Goal: Task Accomplishment & Management: Use online tool/utility

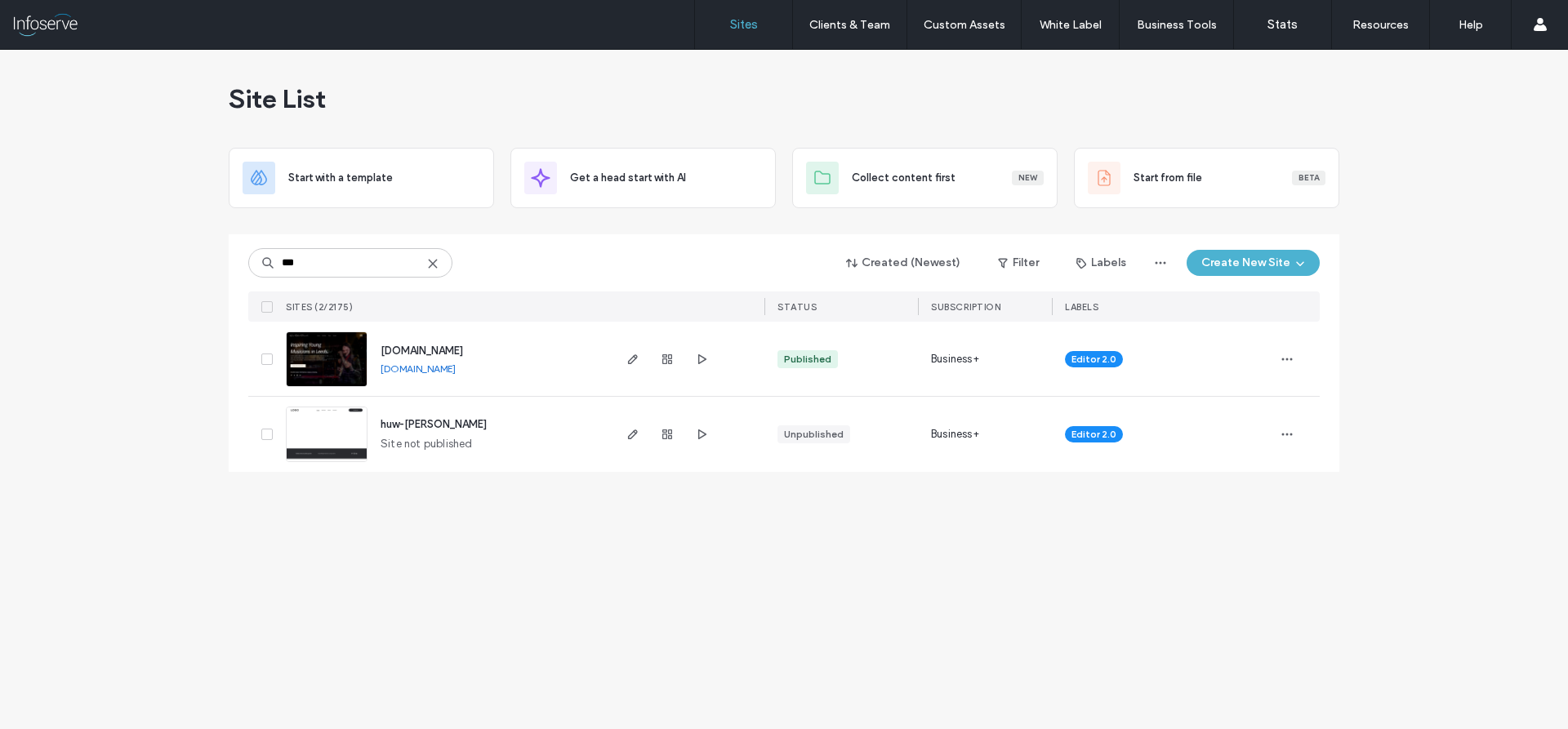
type input "***"
click at [463, 348] on span "www.huwedwards.co.uk" at bounding box center [422, 351] width 83 height 12
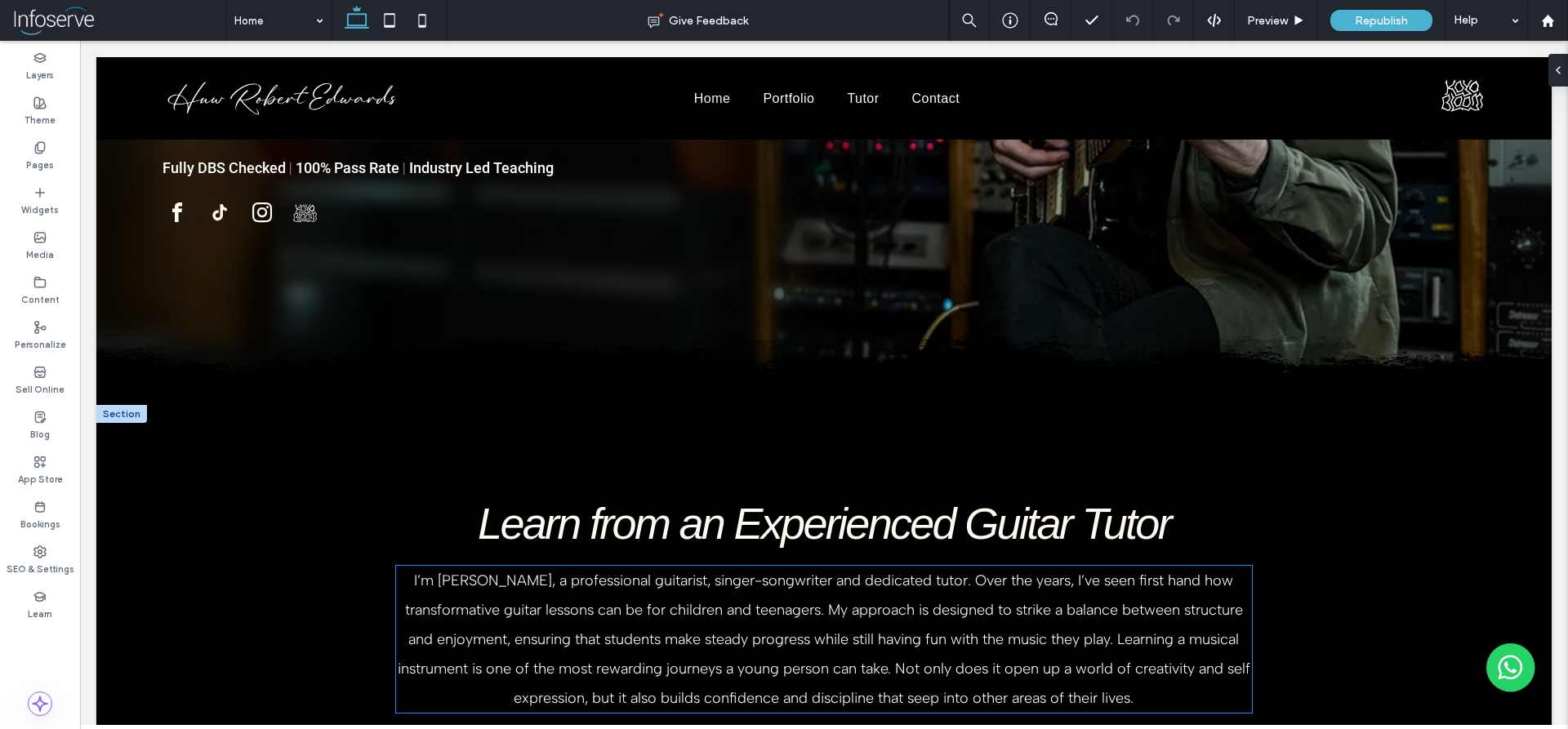
scroll to position [416, 0]
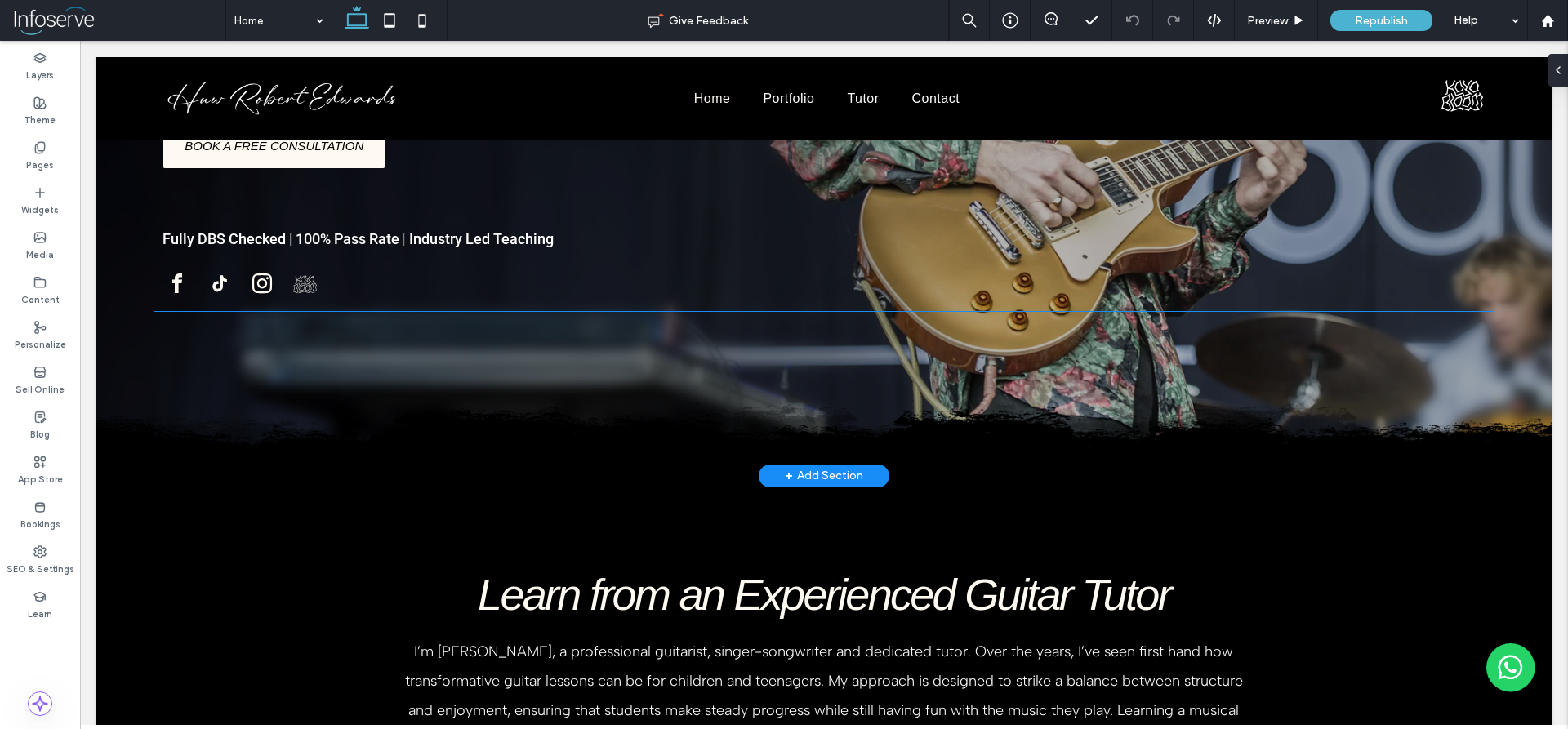
click at [297, 281] on icon "Social network" at bounding box center [302, 280] width 15 height 9
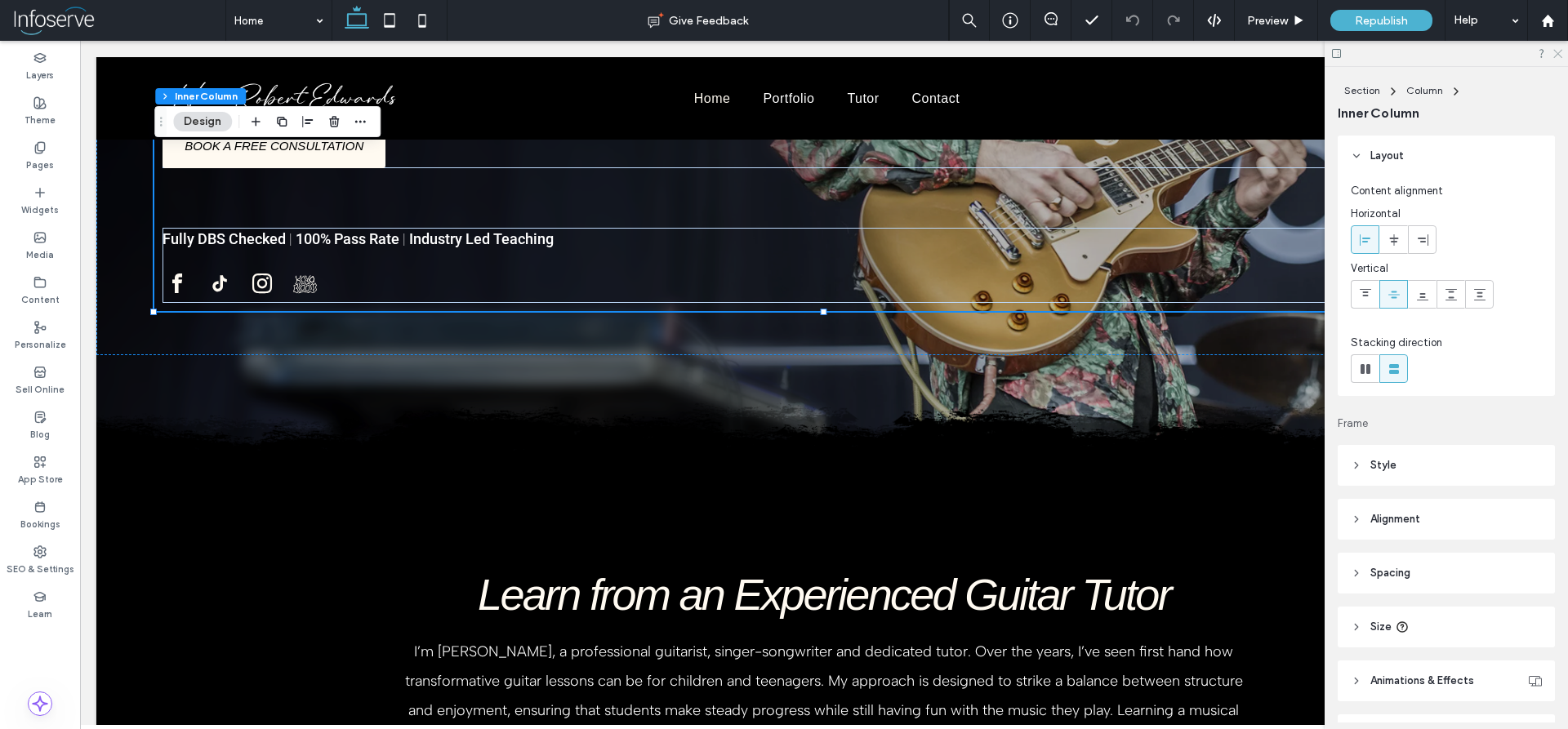
click at [1558, 55] on icon at bounding box center [1557, 52] width 11 height 11
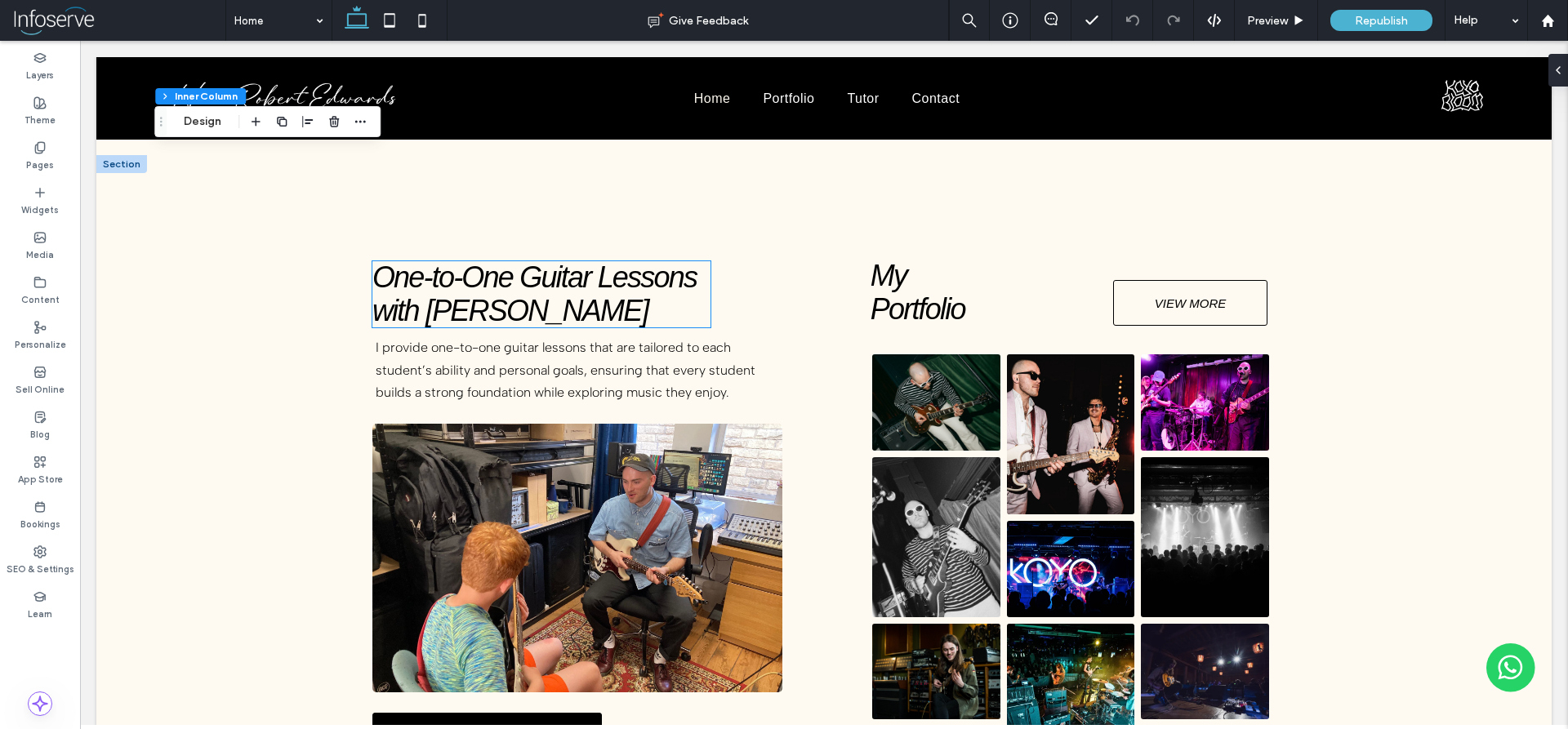
scroll to position [1333, 0]
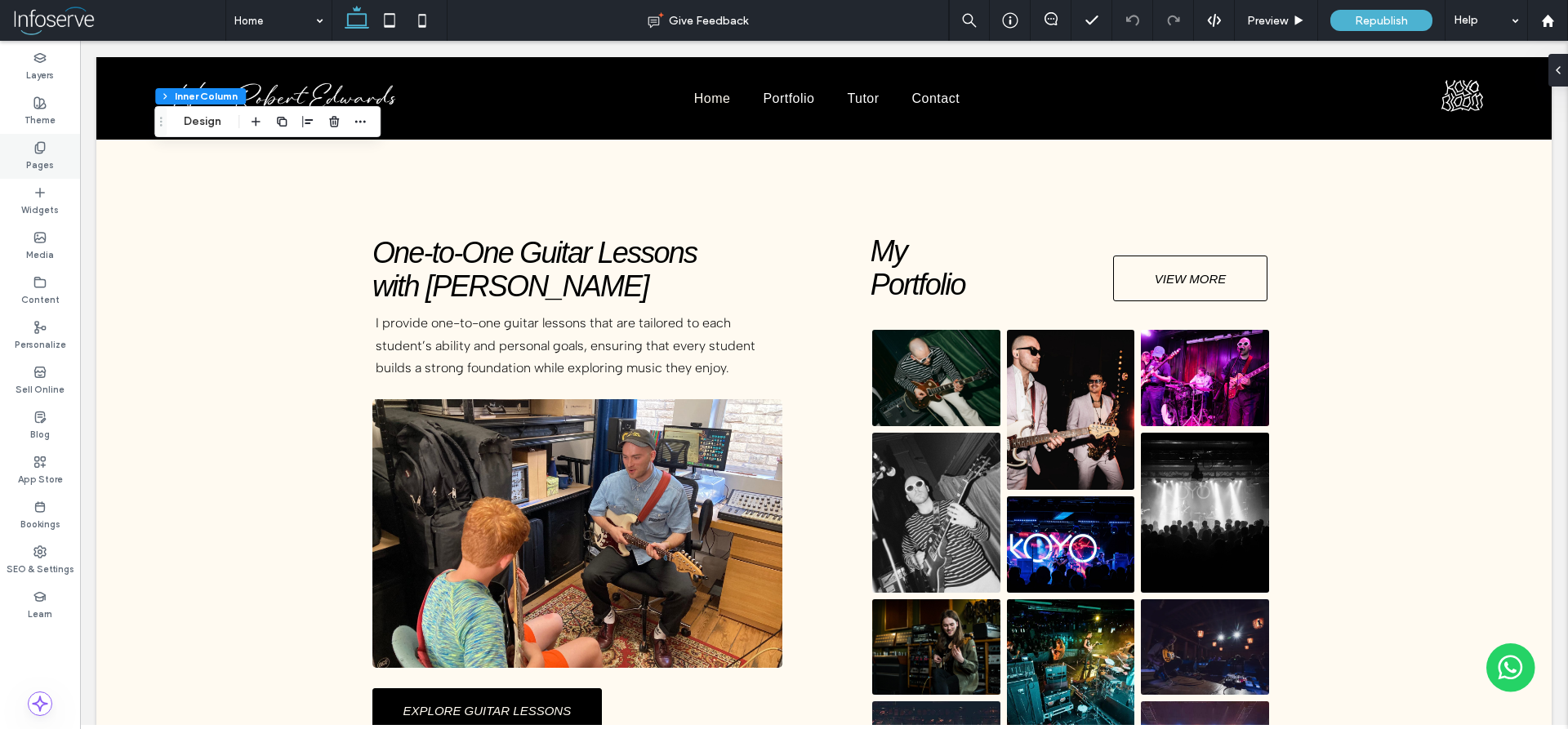
click at [34, 142] on icon at bounding box center [40, 147] width 13 height 13
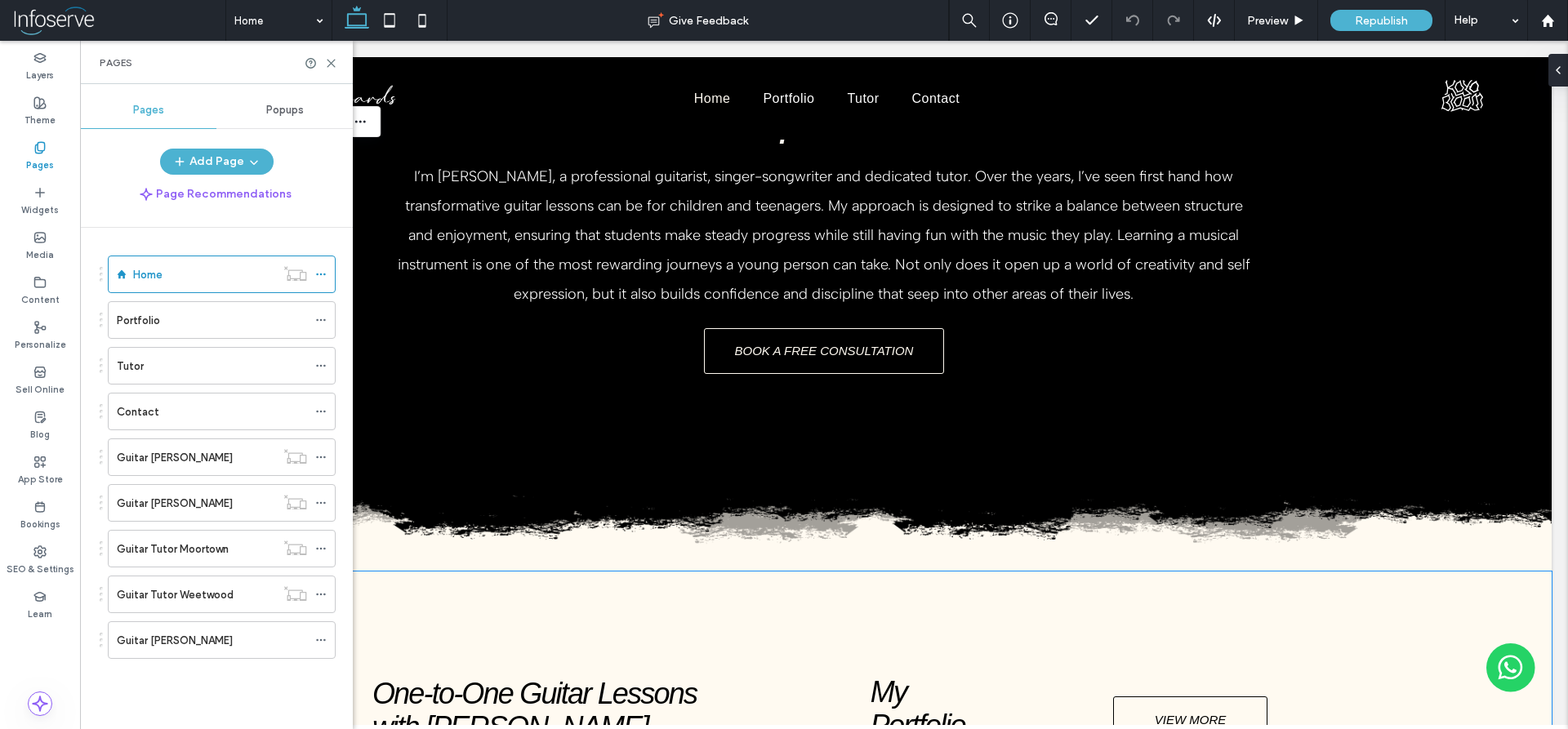
scroll to position [833, 0]
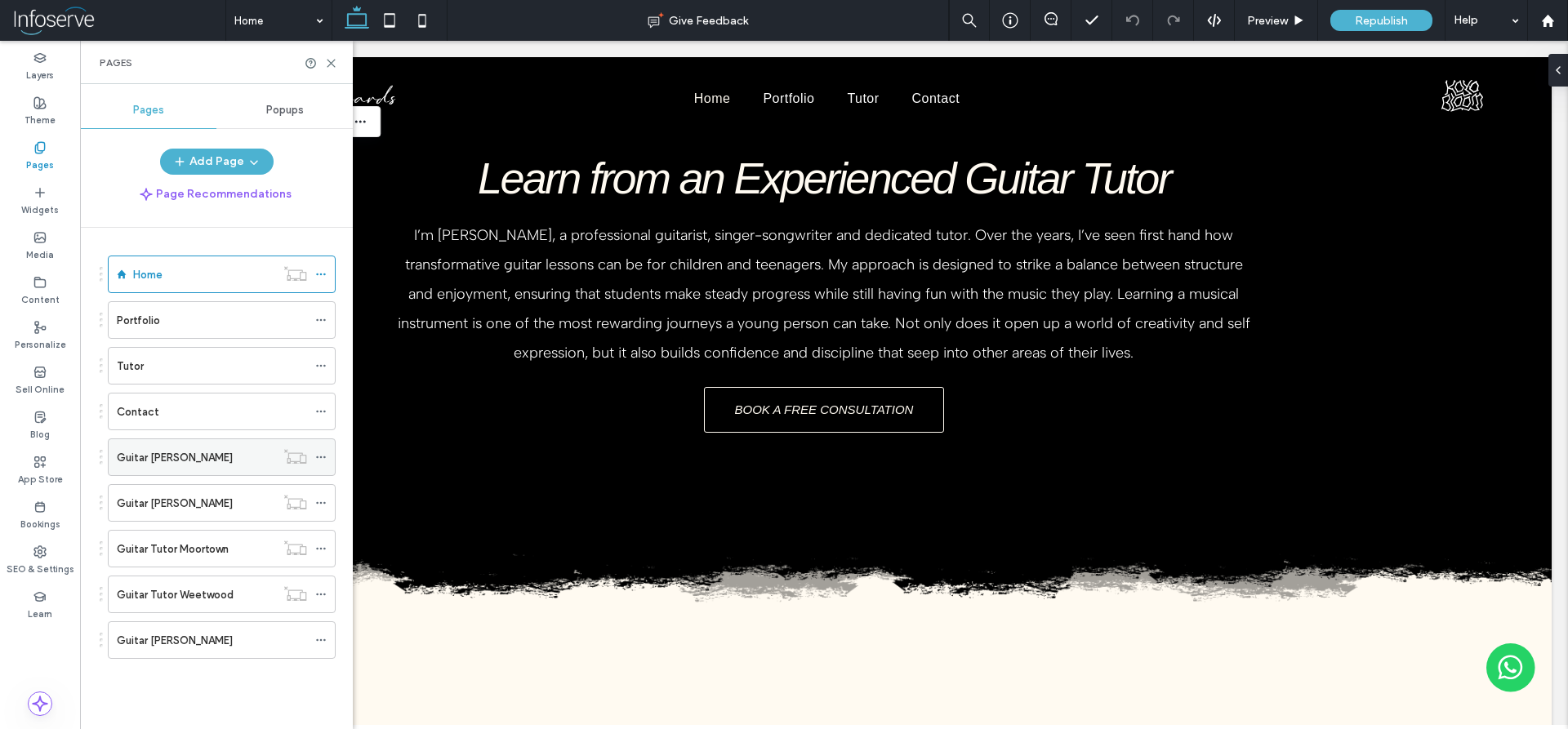
click at [218, 466] on div "Guitar [PERSON_NAME]" at bounding box center [196, 457] width 158 height 36
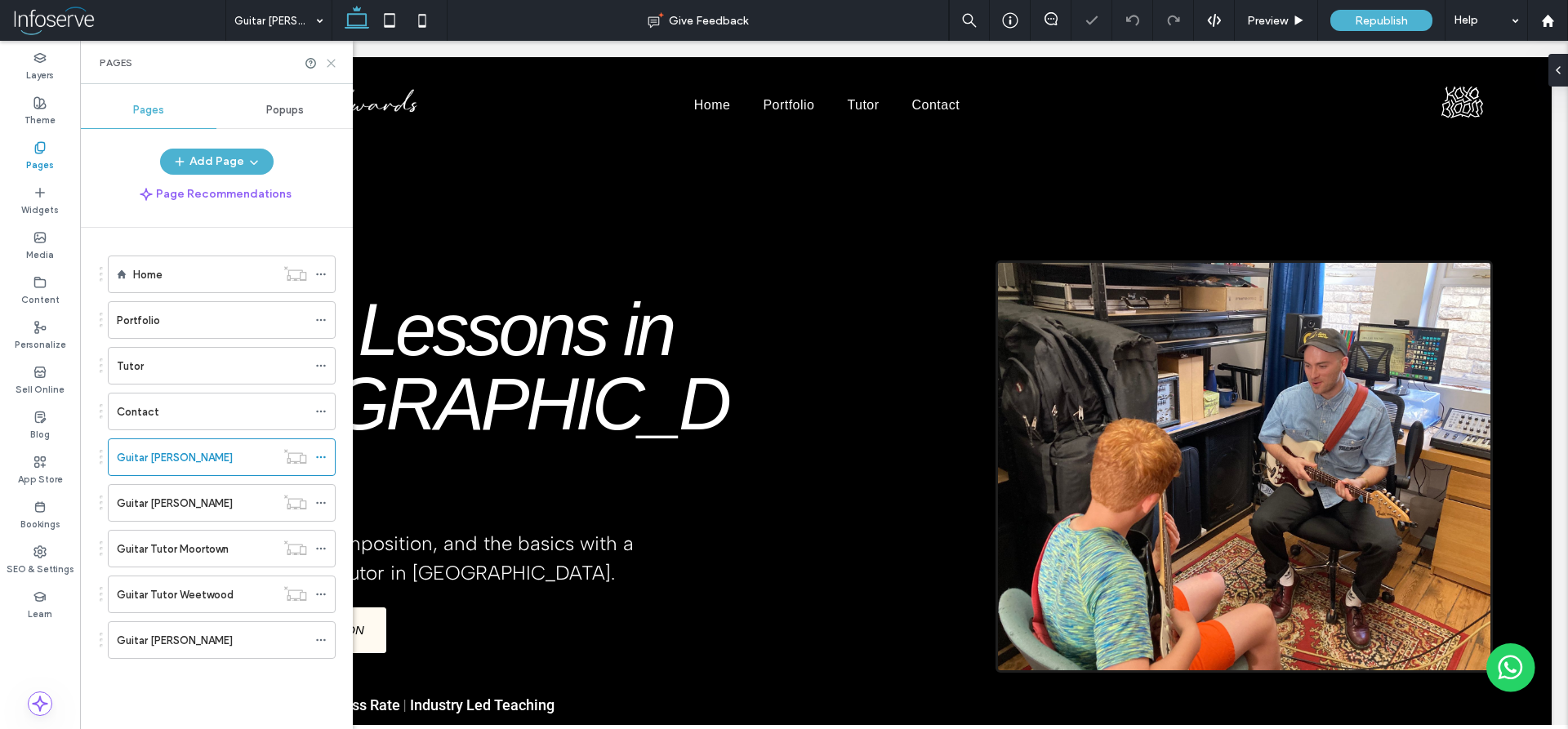
click at [332, 60] on icon at bounding box center [331, 63] width 12 height 12
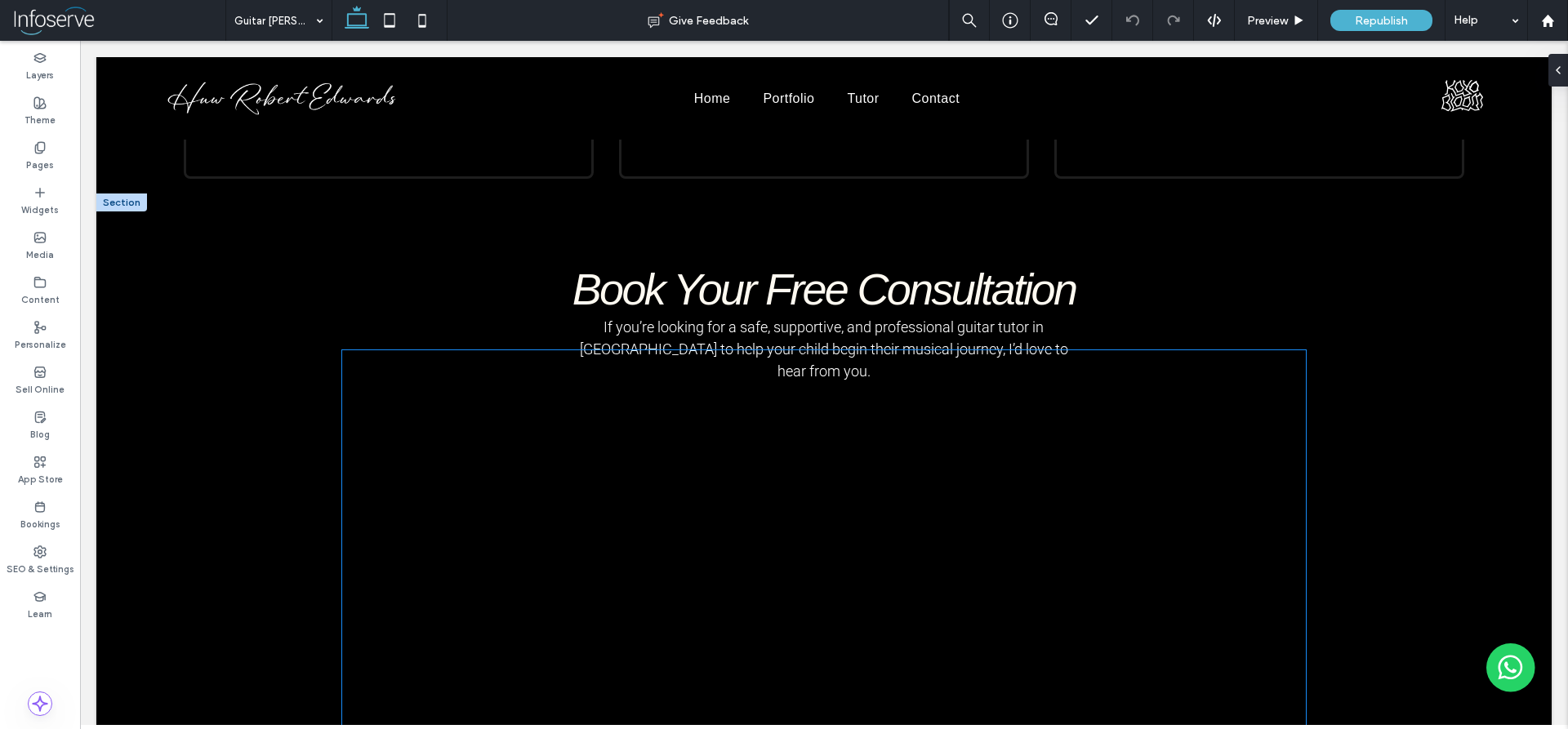
scroll to position [3428, 0]
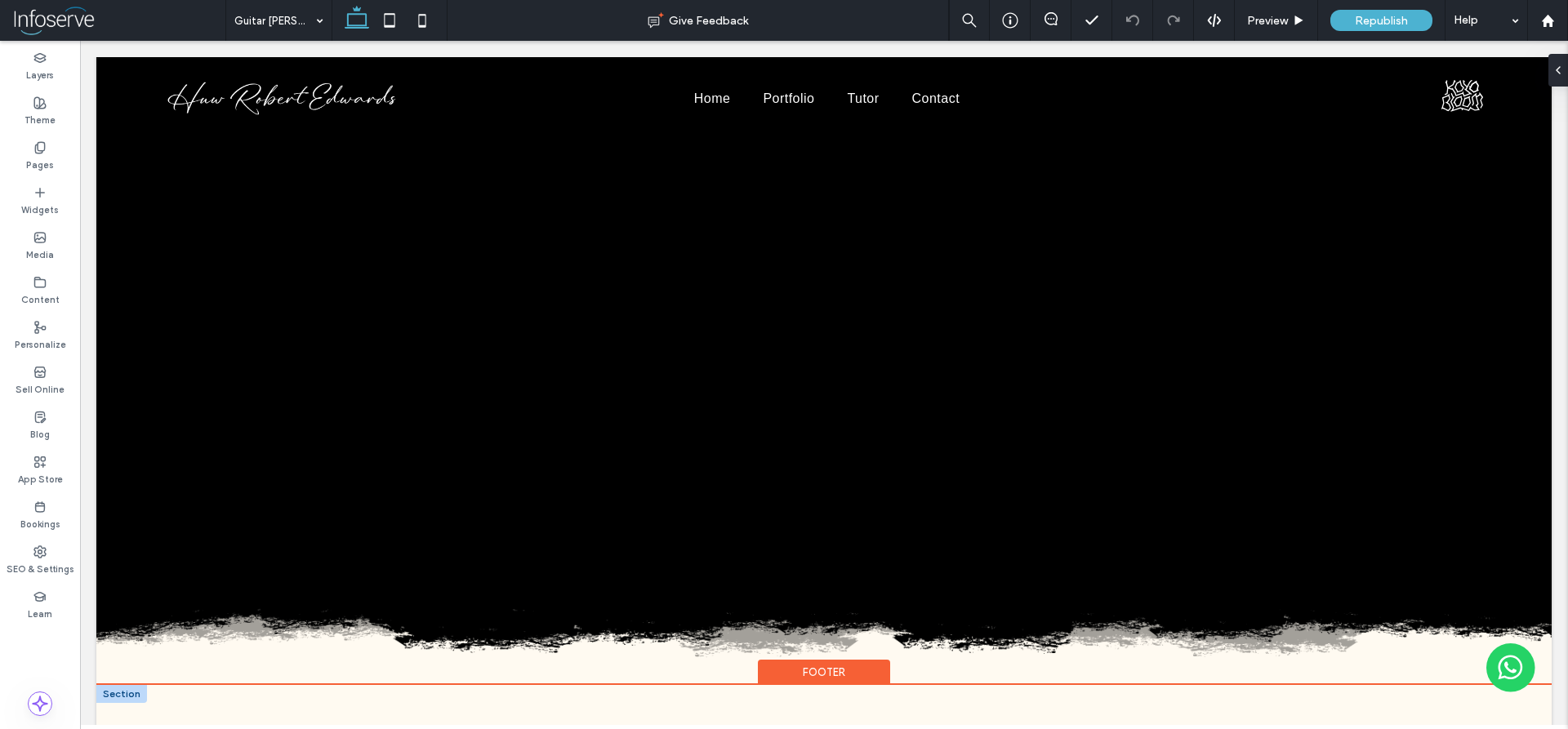
click at [495, 726] on img at bounding box center [478, 742] width 229 height 33
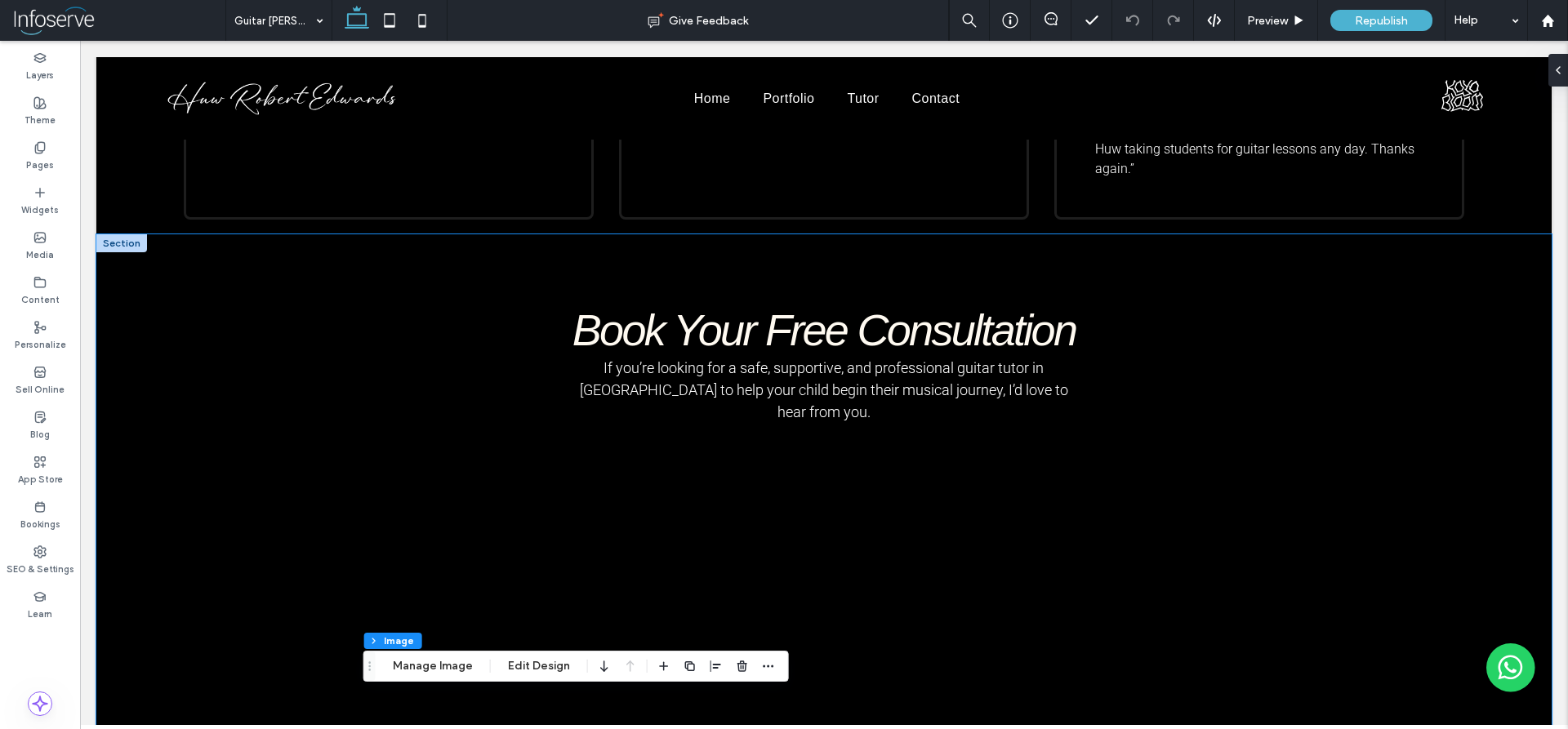
scroll to position [2928, 0]
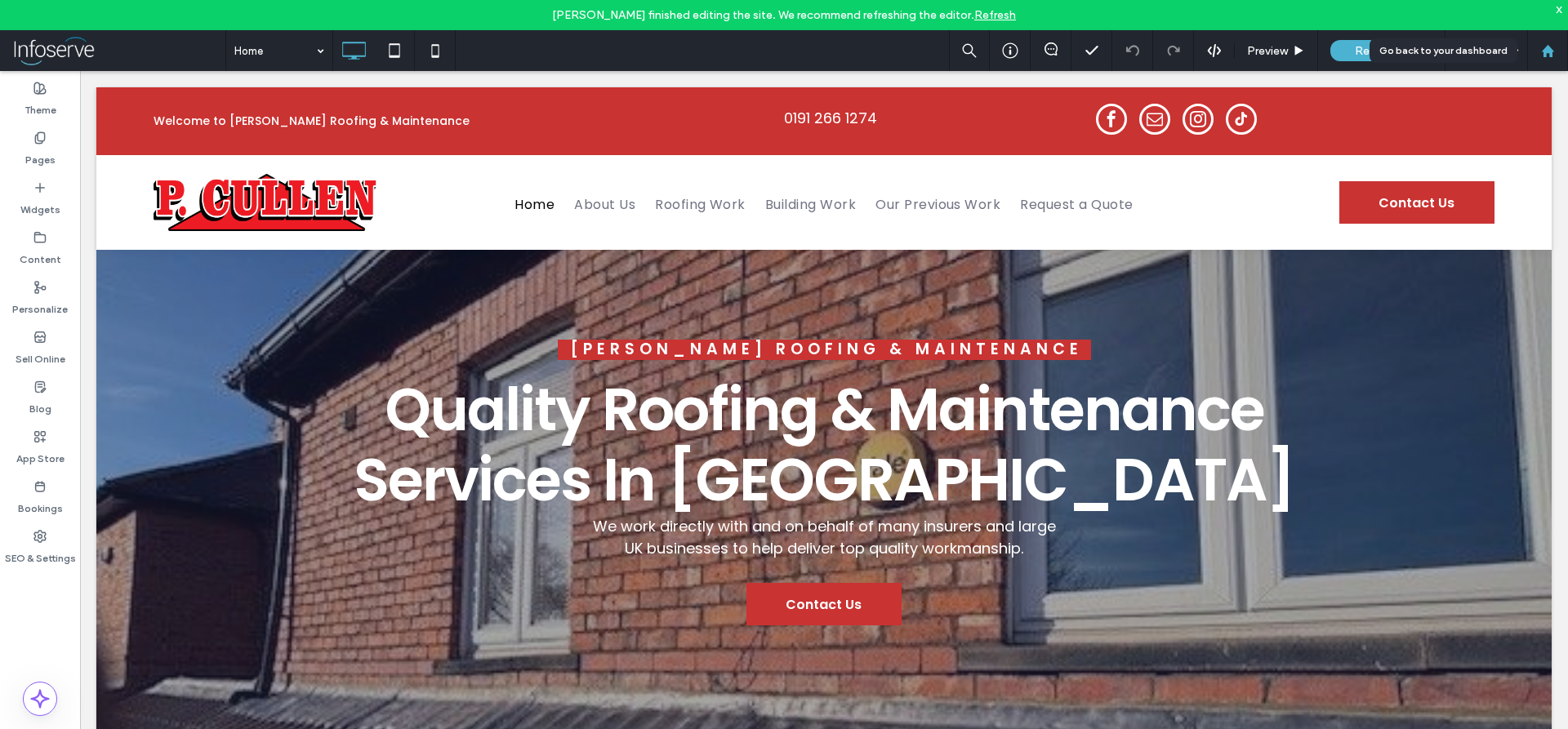
click at [1543, 63] on div at bounding box center [1548, 51] width 41 height 41
